Goal: Information Seeking & Learning: Compare options

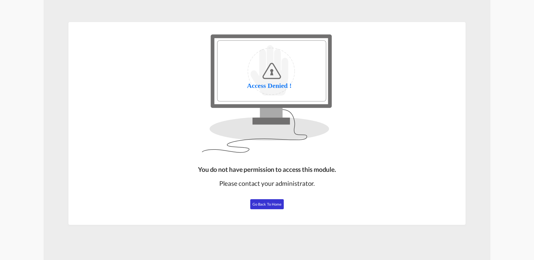
click at [268, 202] on span "Go Back to Home" at bounding box center [266, 204] width 29 height 4
